Goal: Complete application form: Complete application form

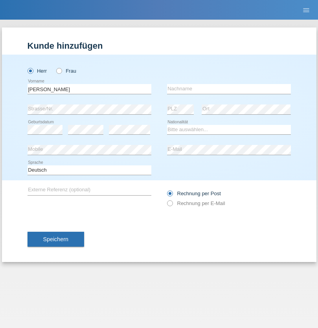
type input "[PERSON_NAME]"
click at [229, 89] on input "text" at bounding box center [229, 89] width 124 height 10
type input "Papa"
select select "CH"
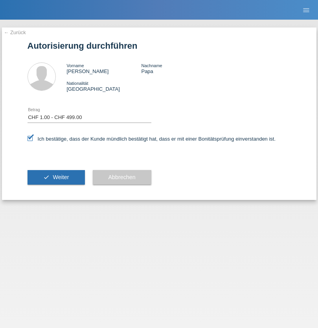
select select "1"
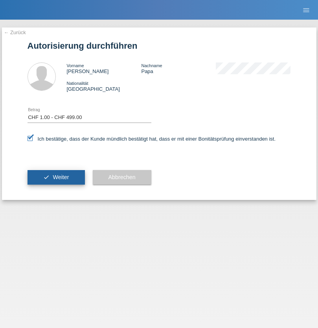
click at [56, 177] on span "Weiter" at bounding box center [61, 177] width 16 height 6
